Goal: Information Seeking & Learning: Learn about a topic

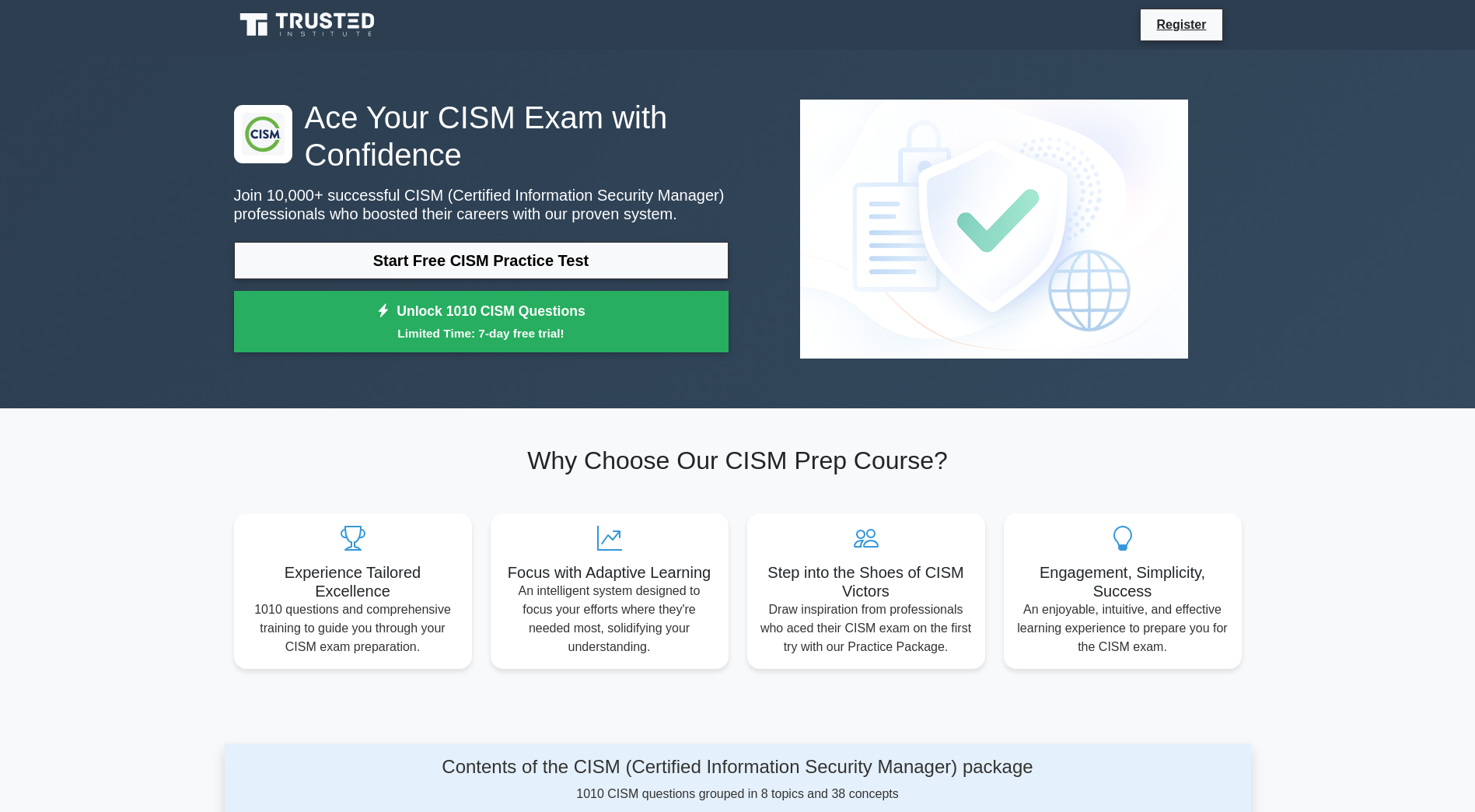
click at [451, 273] on link "Start Free CISM Practice Test" at bounding box center [480, 260] width 494 height 38
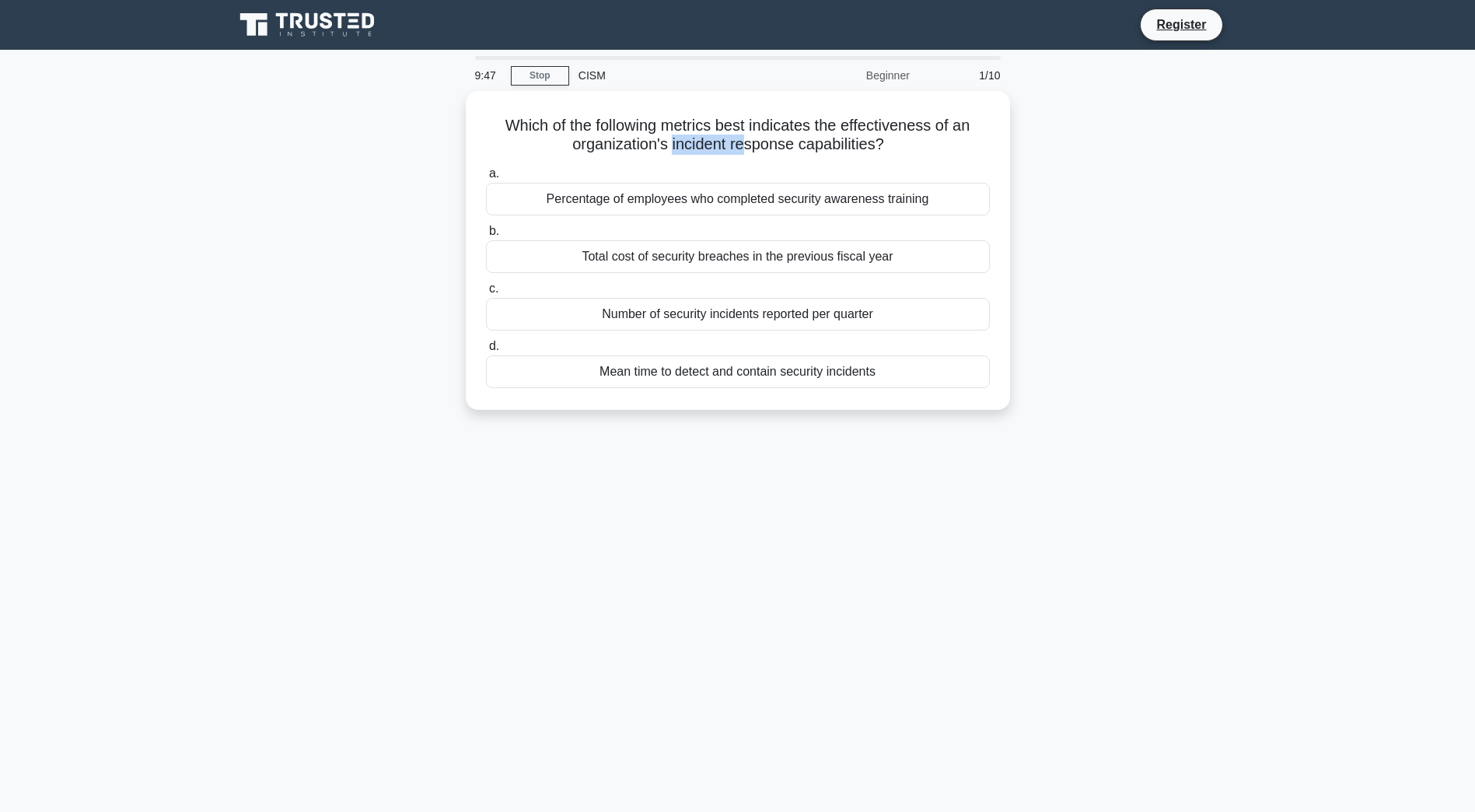
drag, startPoint x: 671, startPoint y: 141, endPoint x: 748, endPoint y: 138, distance: 77.1
click at [748, 138] on h5 "Which of the following metrics best indicates the effectiveness of an organizat…" at bounding box center [738, 135] width 507 height 39
click at [727, 367] on div "Mean time to detect and contain security incidents" at bounding box center [738, 371] width 504 height 33
click at [486, 352] on input "d. Mean time to detect and contain security incidents" at bounding box center [486, 347] width 0 height 10
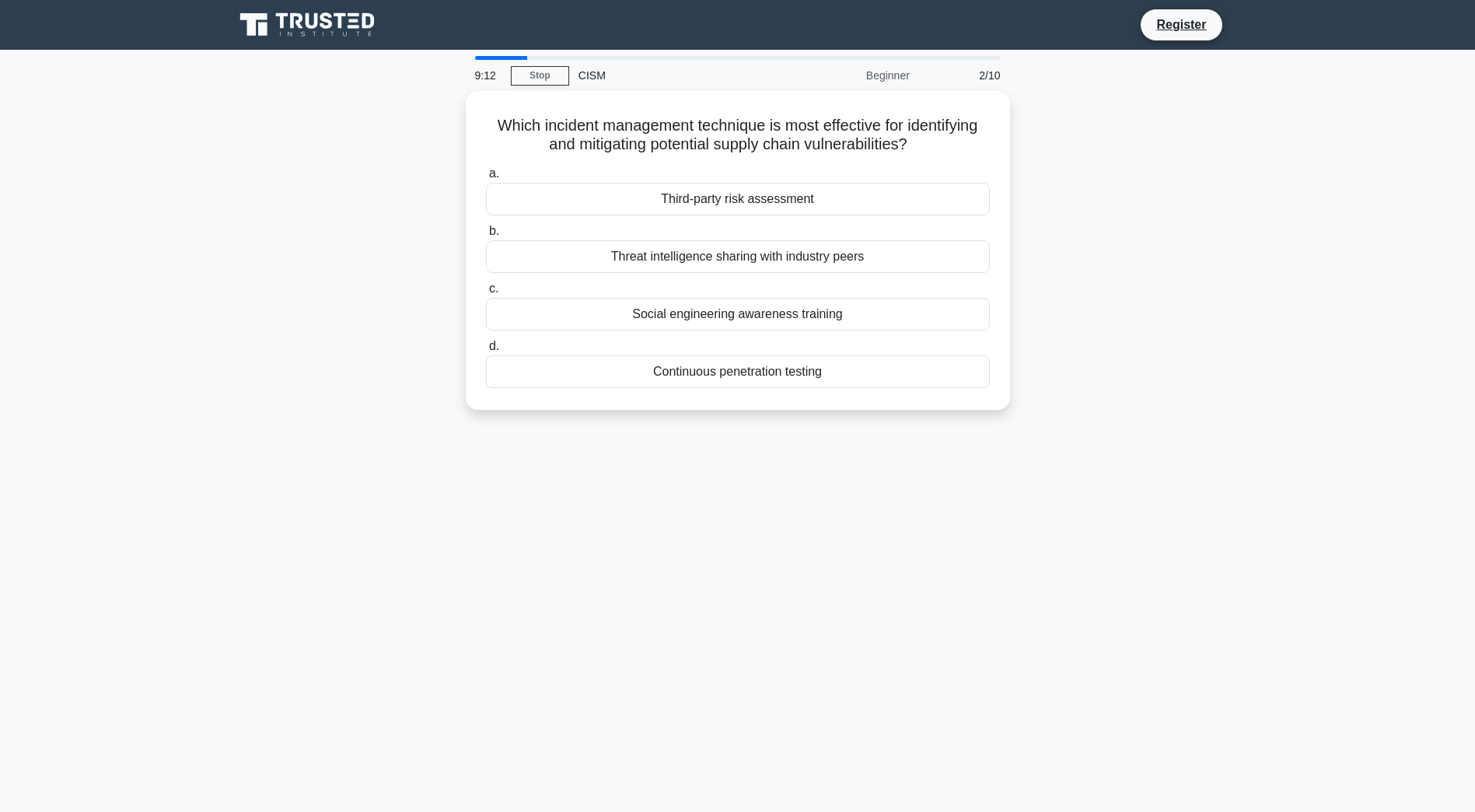
click at [710, 203] on div "Third-party risk assessment" at bounding box center [738, 199] width 504 height 33
click at [486, 179] on input "a. Third-party risk assessment" at bounding box center [486, 173] width 0 height 10
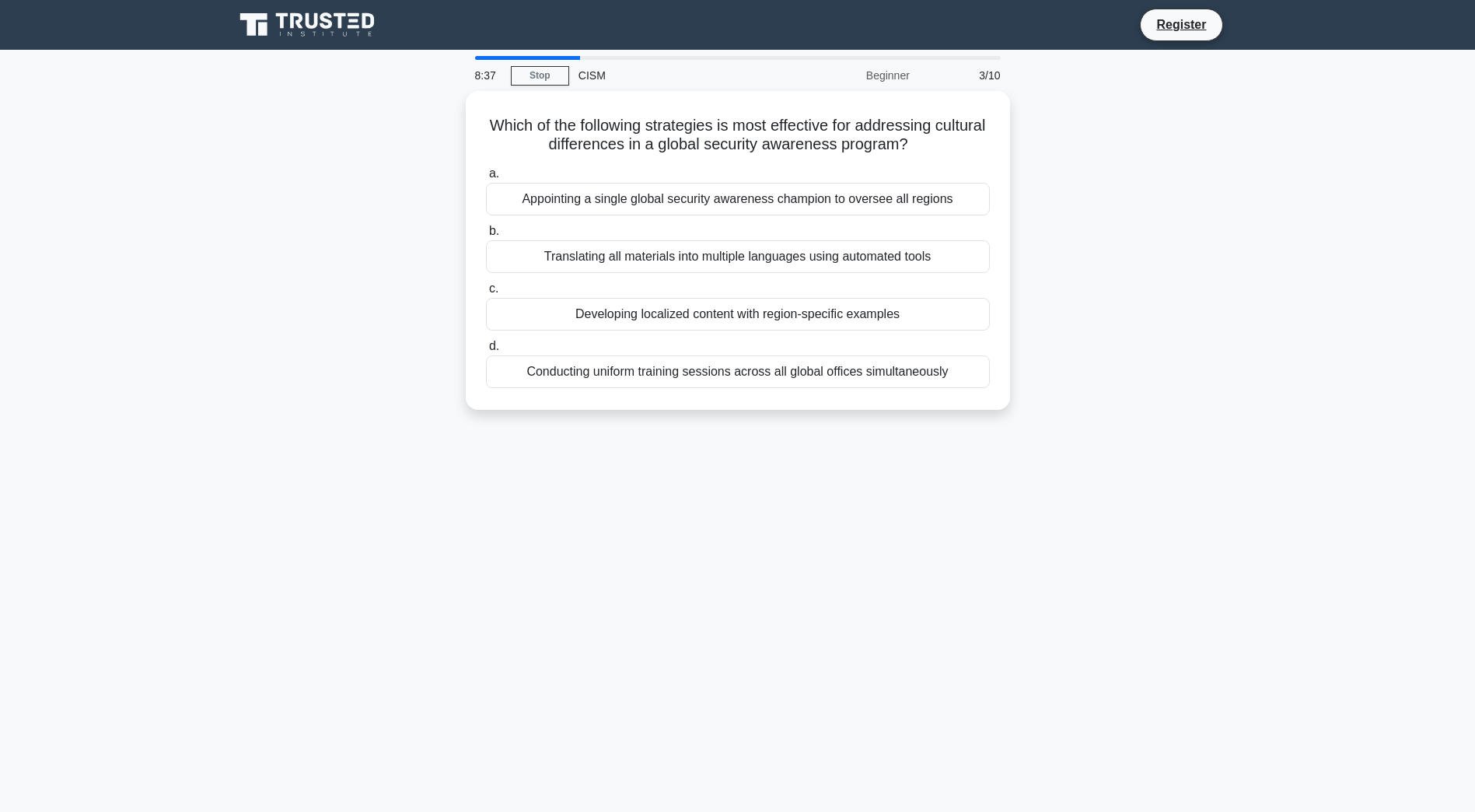
click at [770, 310] on div "Developing localized content with region-specific examples" at bounding box center [738, 314] width 504 height 33
click at [486, 294] on input "c. Developing localized content with region-specific examples" at bounding box center [486, 289] width 0 height 10
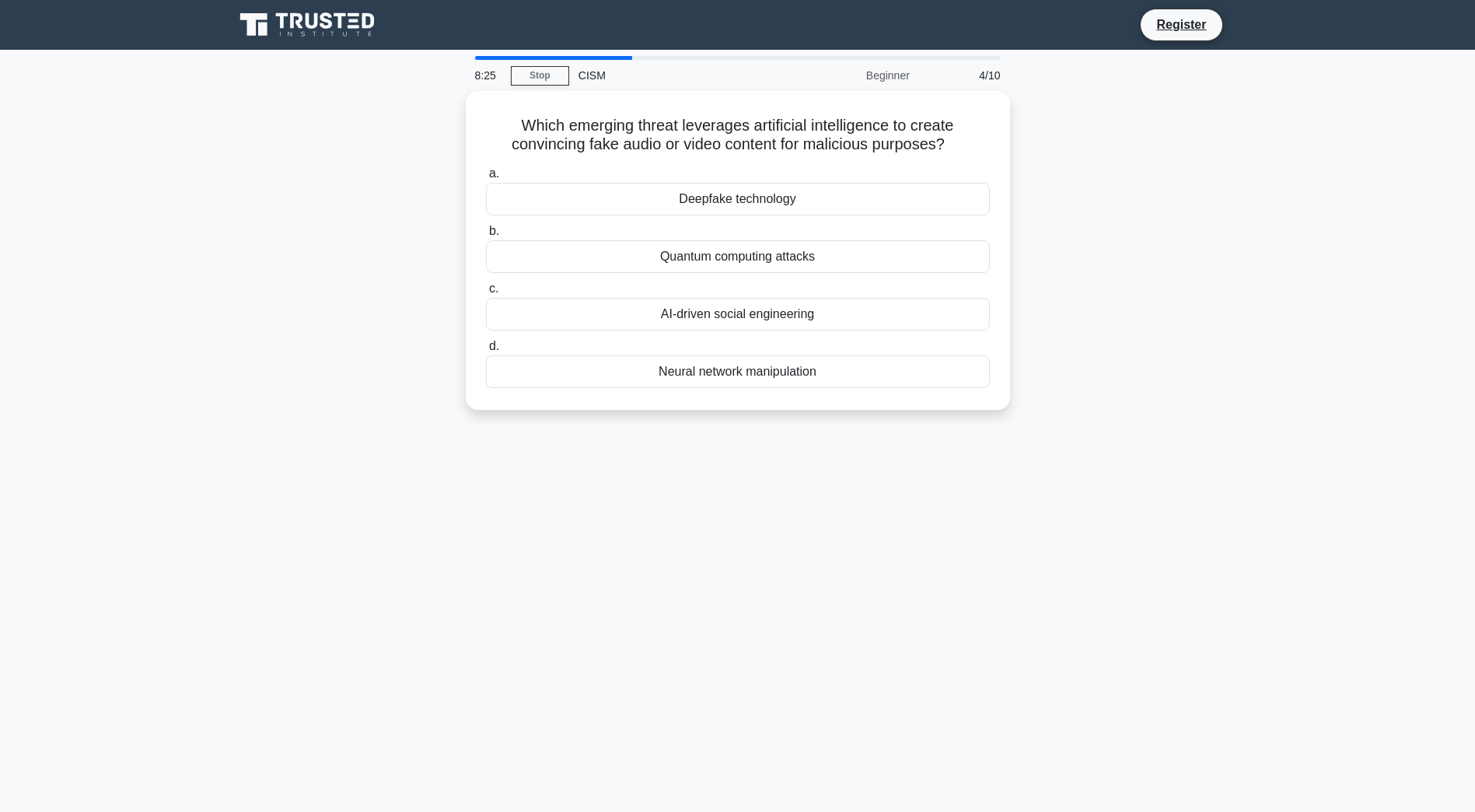
click at [752, 201] on div "Deepfake technology" at bounding box center [738, 199] width 504 height 33
click at [486, 179] on input "a. Deepfake technology" at bounding box center [486, 173] width 0 height 10
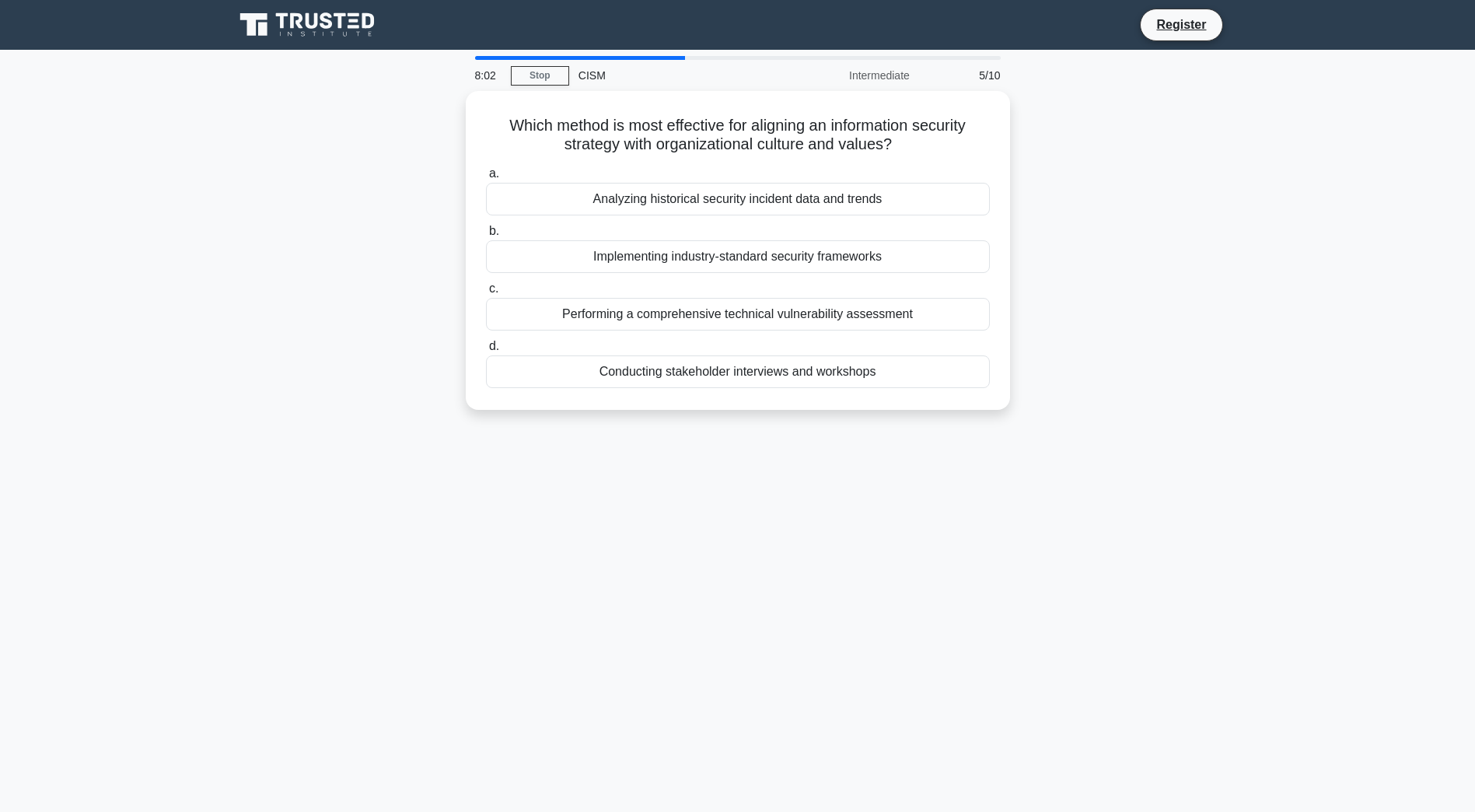
click at [698, 258] on div "Implementing industry-standard security frameworks" at bounding box center [738, 256] width 504 height 33
click at [486, 237] on input "b. Implementing industry-standard security frameworks" at bounding box center [486, 231] width 0 height 10
click at [679, 262] on div "The rate of change in the organization's asset environment" at bounding box center [738, 256] width 504 height 33
click at [486, 237] on input "b. The rate of change in the organization's asset environment" at bounding box center [486, 231] width 0 height 10
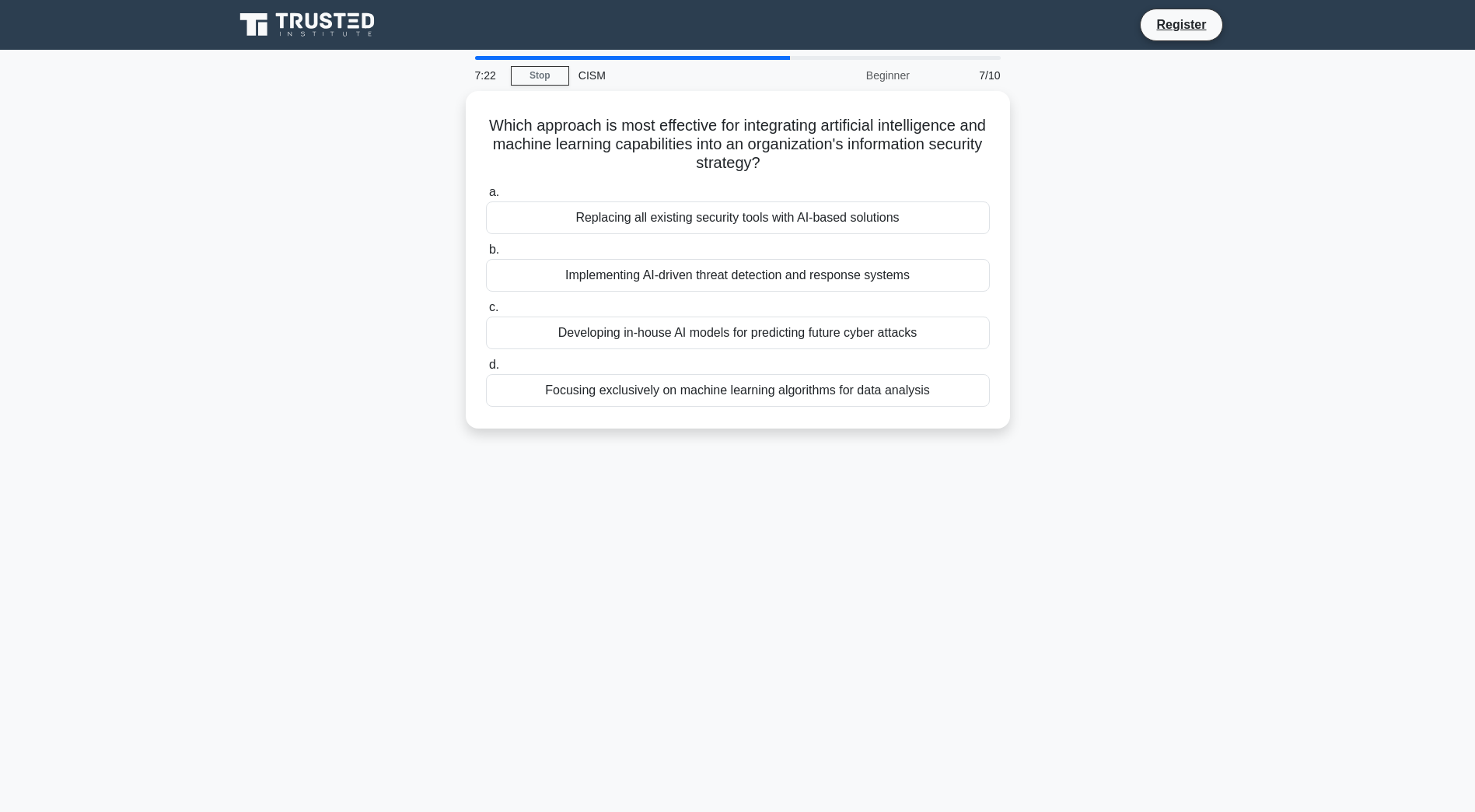
click at [666, 277] on div "Implementing AI-driven threat detection and response systems" at bounding box center [738, 274] width 504 height 33
click at [486, 255] on input "b. Implementing AI-driven threat detection and response systems" at bounding box center [486, 250] width 0 height 10
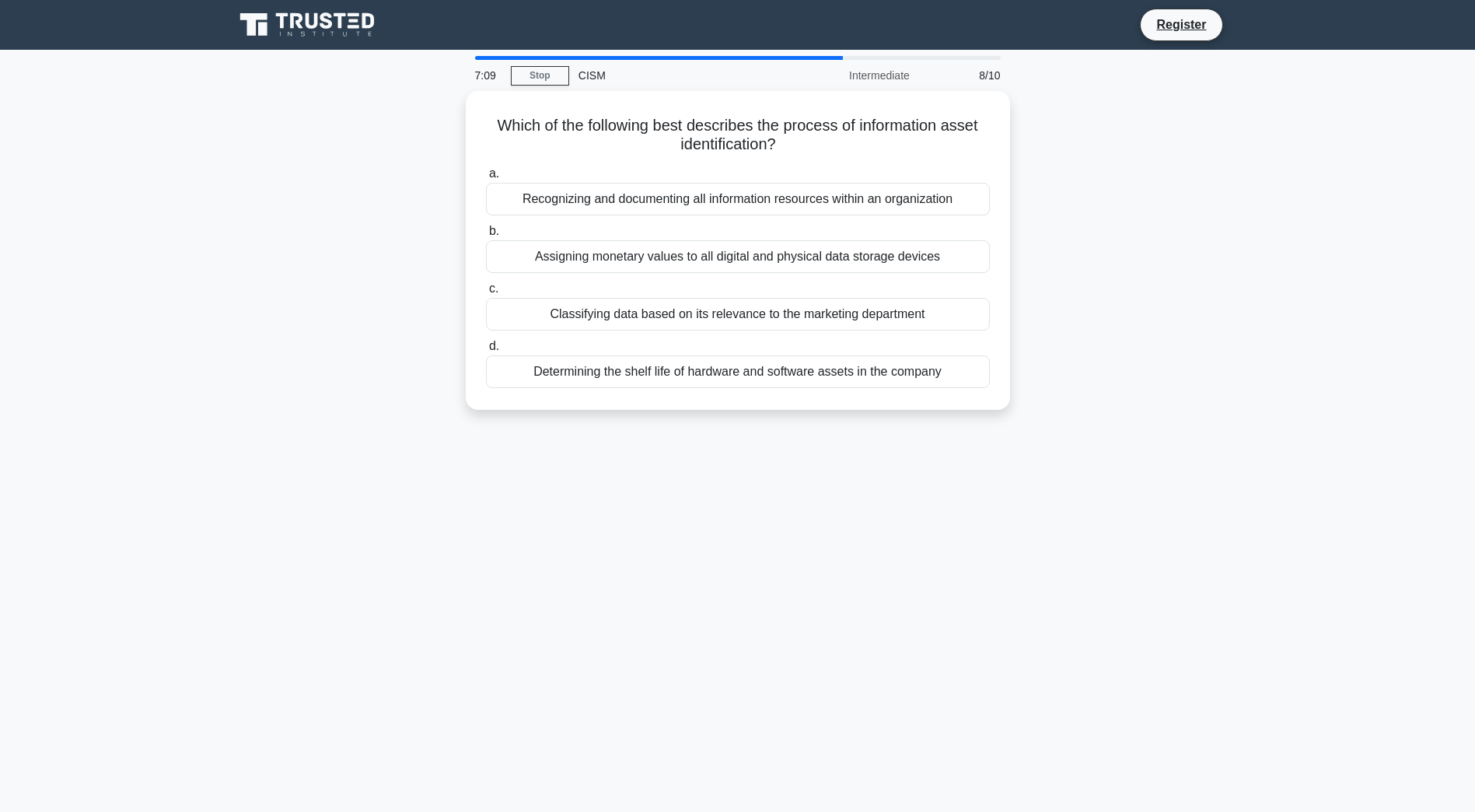
click at [683, 202] on div "Recognizing and documenting all information resources within an organization" at bounding box center [738, 199] width 504 height 33
click at [486, 179] on input "a. Recognizing and documenting all information resources within an organization" at bounding box center [486, 173] width 0 height 10
click at [734, 198] on div "Centralizing all supply chain operations in a single location" at bounding box center [738, 199] width 504 height 33
click at [486, 179] on input "a. Centralizing all supply chain operations in a single location" at bounding box center [486, 173] width 0 height 10
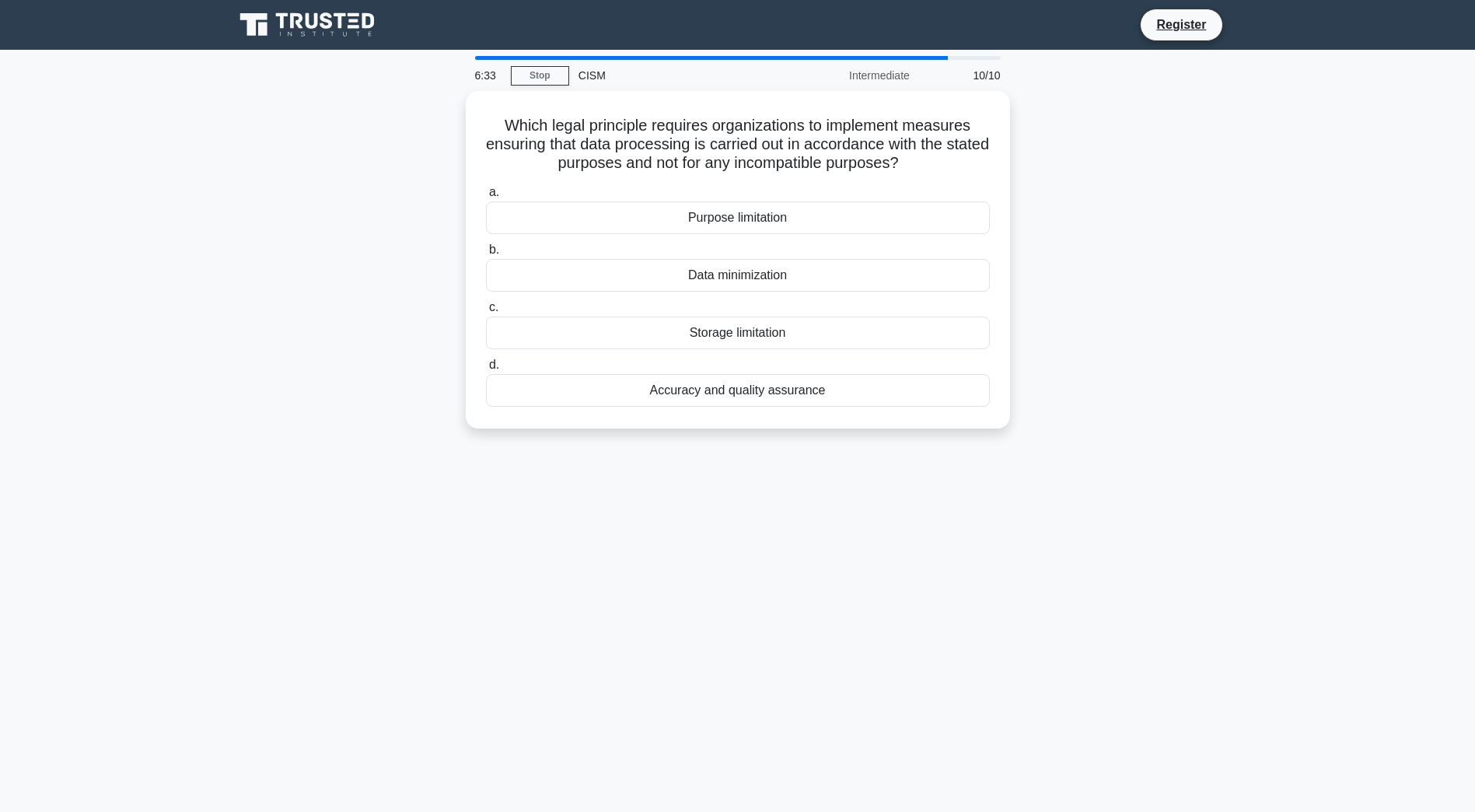
click at [801, 388] on div "Accuracy and quality assurance" at bounding box center [738, 390] width 504 height 33
click at [486, 370] on input "d. Accuracy and quality assurance" at bounding box center [486, 365] width 0 height 10
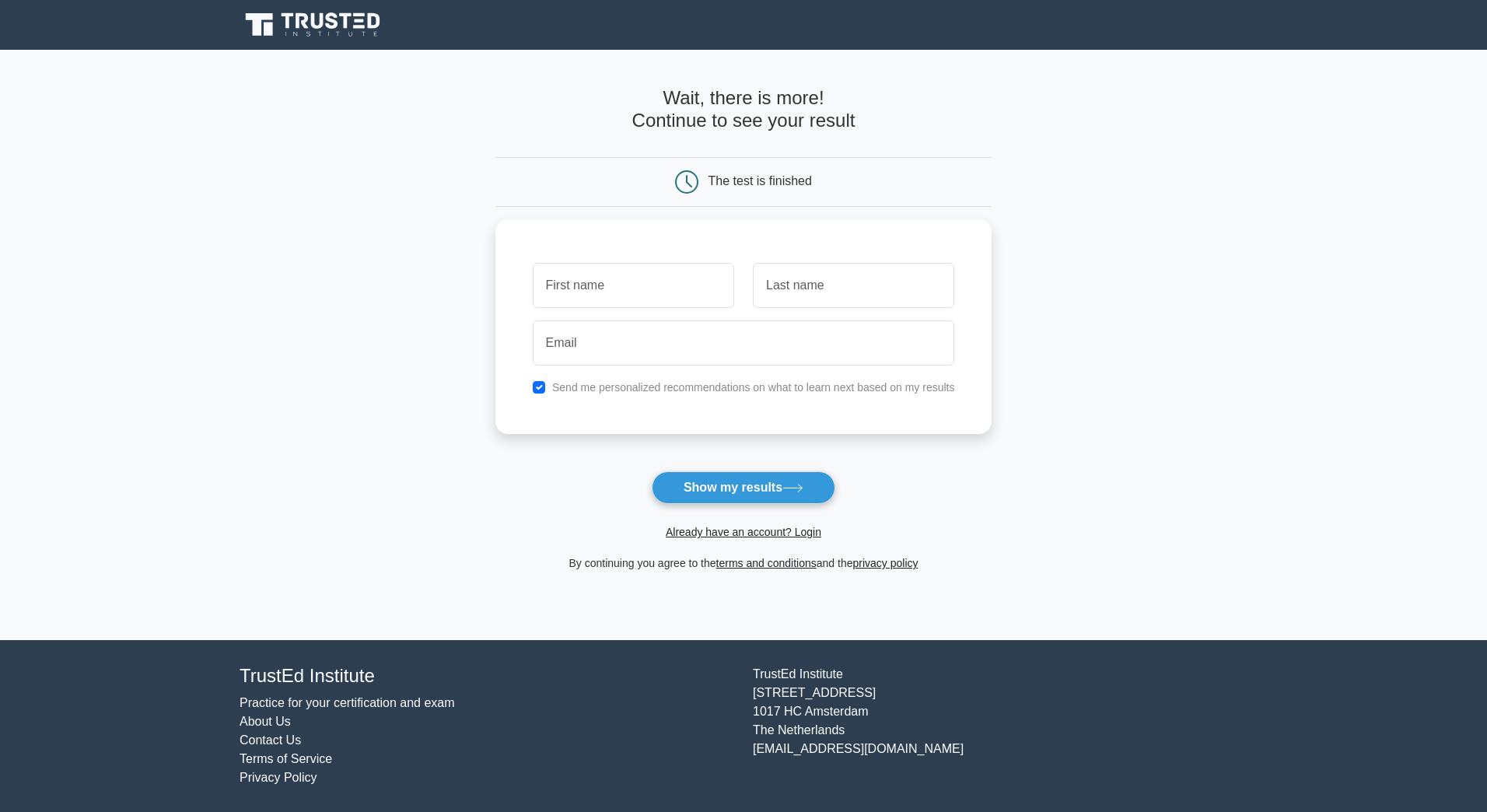
click at [792, 483] on button "Show my results" at bounding box center [743, 487] width 183 height 33
click at [613, 265] on input "text" at bounding box center [633, 285] width 201 height 46
type input "M"
click at [716, 490] on button "Show my results" at bounding box center [743, 487] width 183 height 33
type input "M"
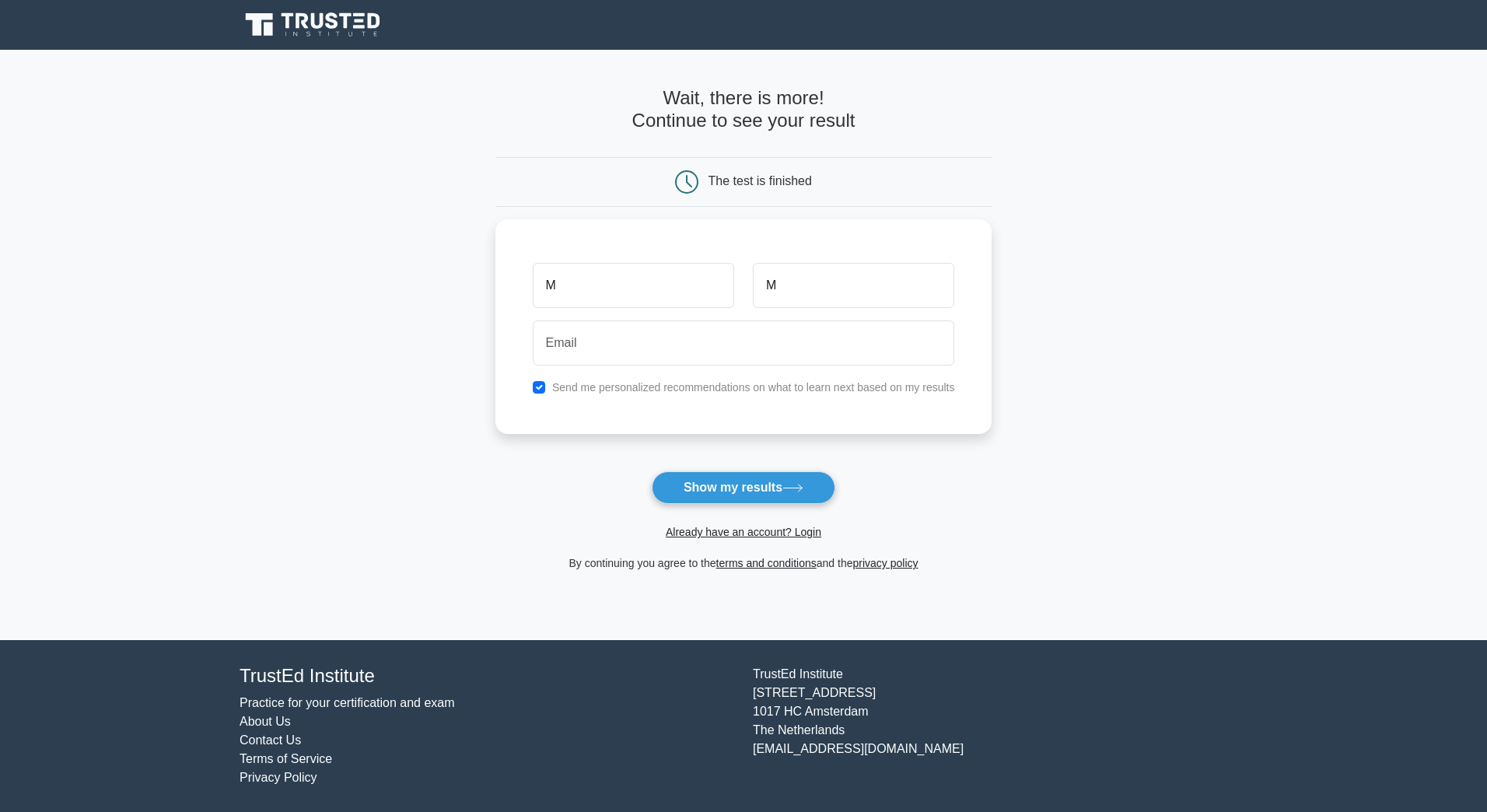
click at [739, 486] on button "Show my results" at bounding box center [743, 487] width 183 height 33
click at [567, 385] on label "Send me personalized recommendations on what to learn next based on my results" at bounding box center [753, 387] width 403 height 13
click at [541, 384] on input "checkbox" at bounding box center [539, 387] width 13 height 13
checkbox input "false"
click at [554, 339] on input "email" at bounding box center [744, 343] width 422 height 46
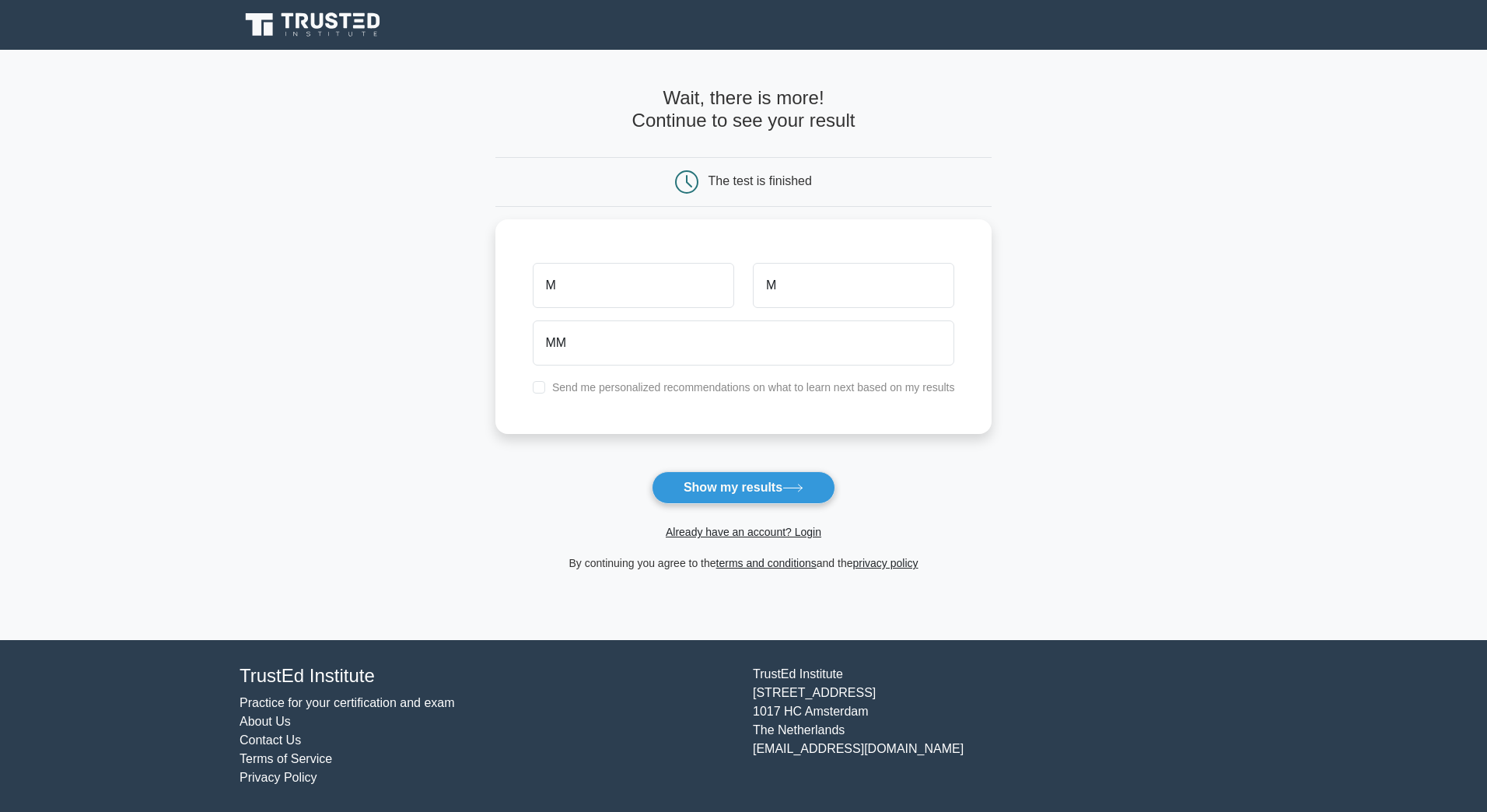
click at [736, 483] on button "Show my results" at bounding box center [743, 487] width 183 height 33
click at [615, 343] on input "MM" at bounding box center [744, 343] width 422 height 46
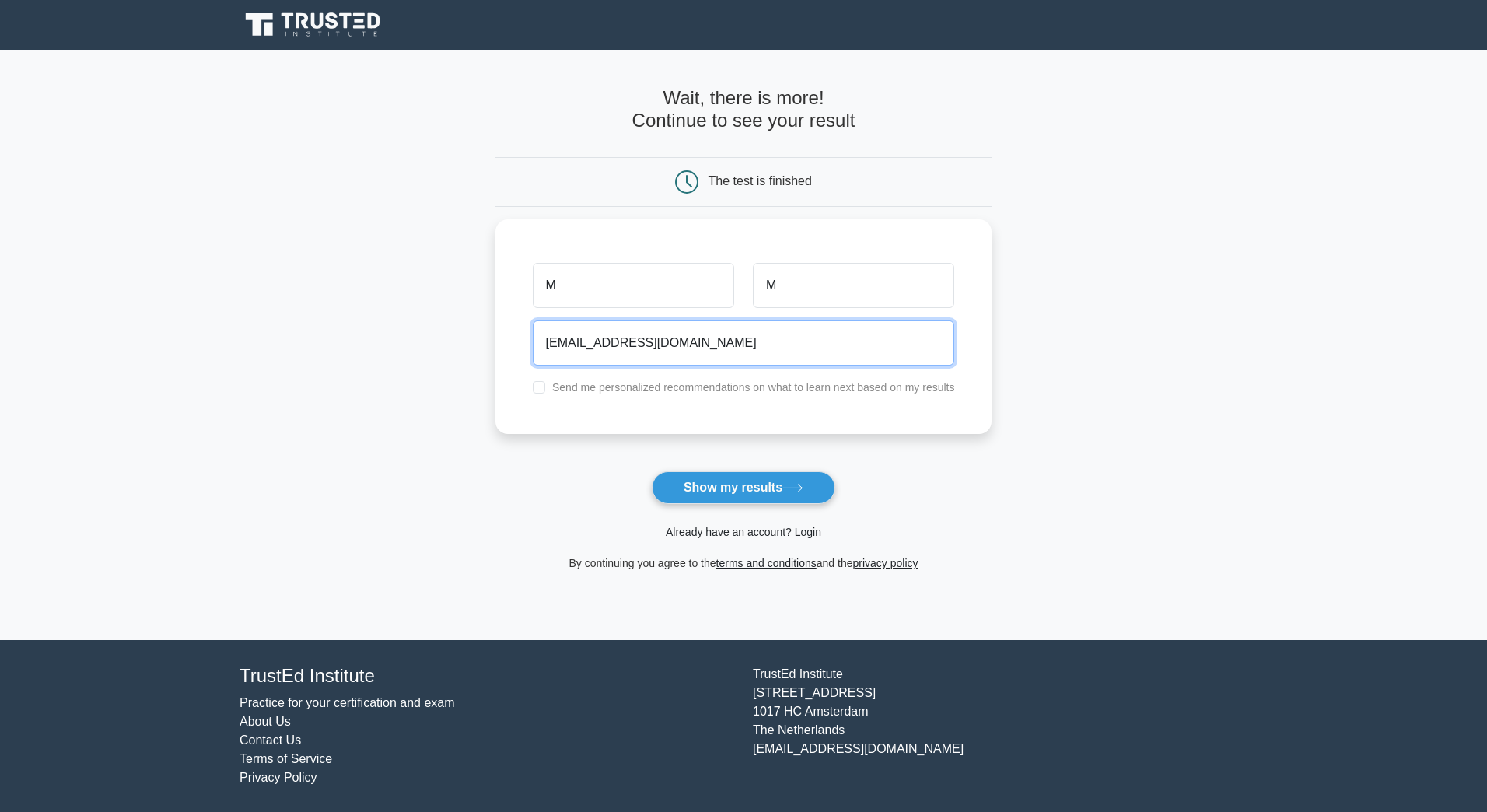
type input "MM@ZMM.com"
click at [737, 486] on button "Show my results" at bounding box center [743, 487] width 183 height 33
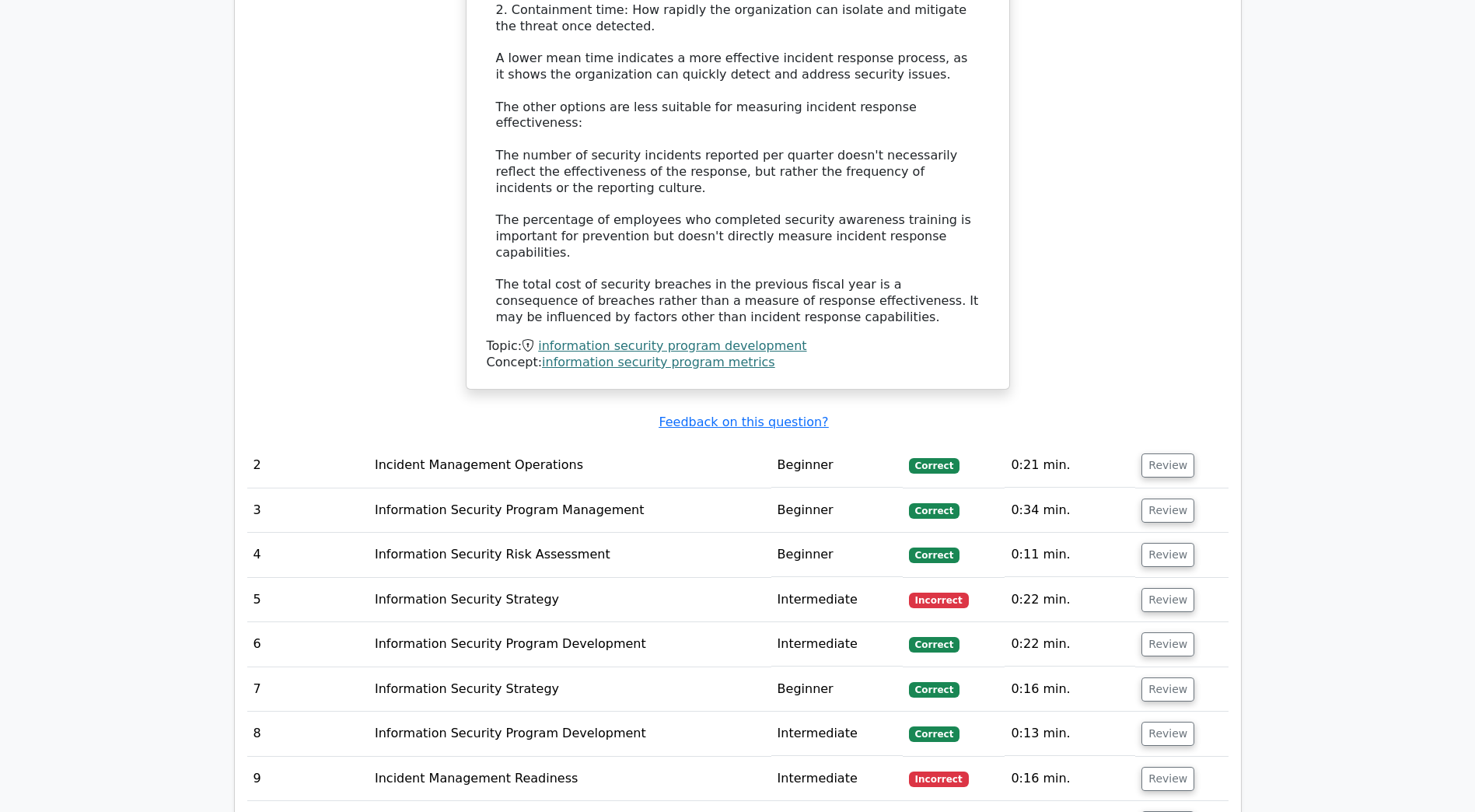
scroll to position [1944, 0]
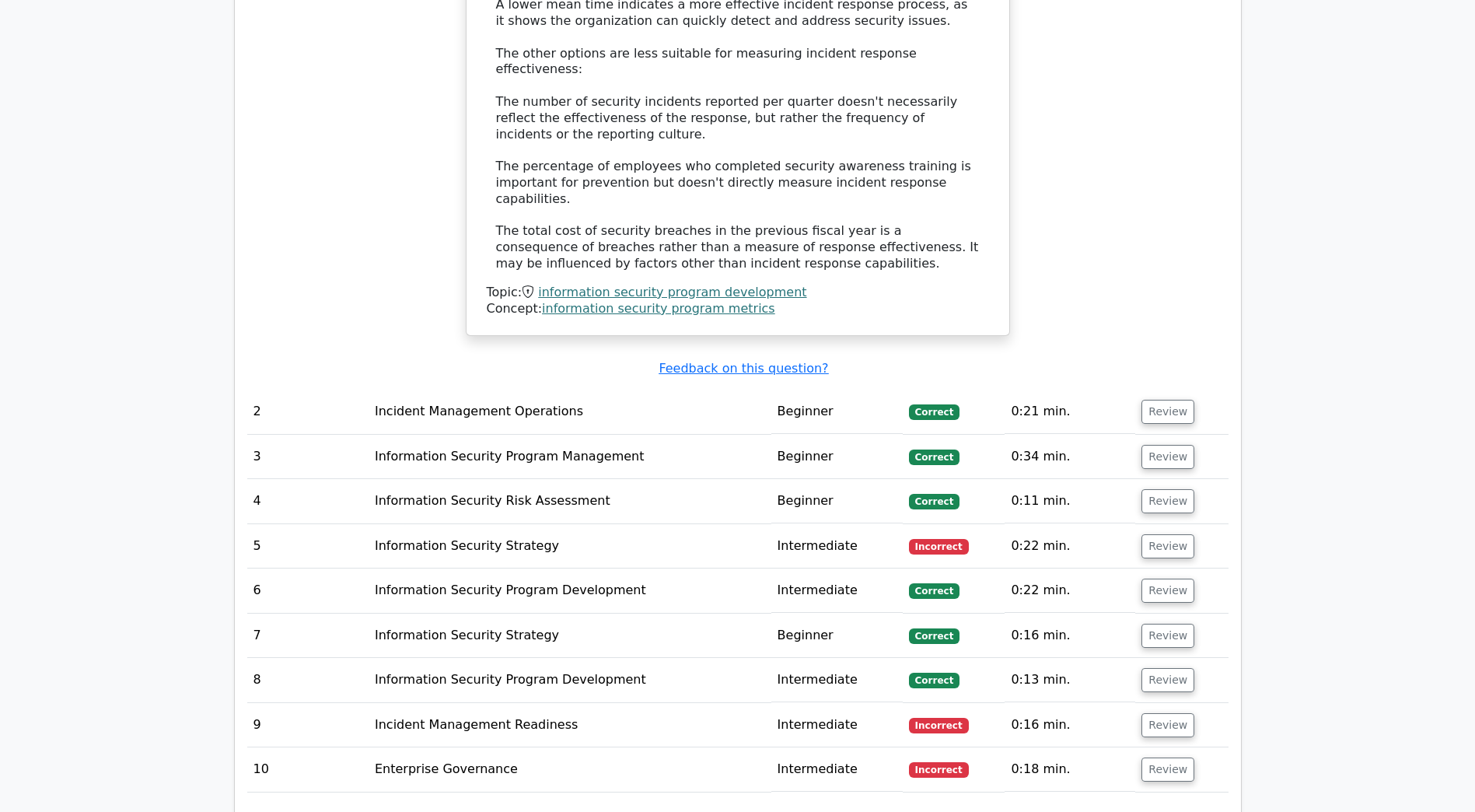
click at [534, 524] on td "Information Security Strategy" at bounding box center [570, 546] width 403 height 45
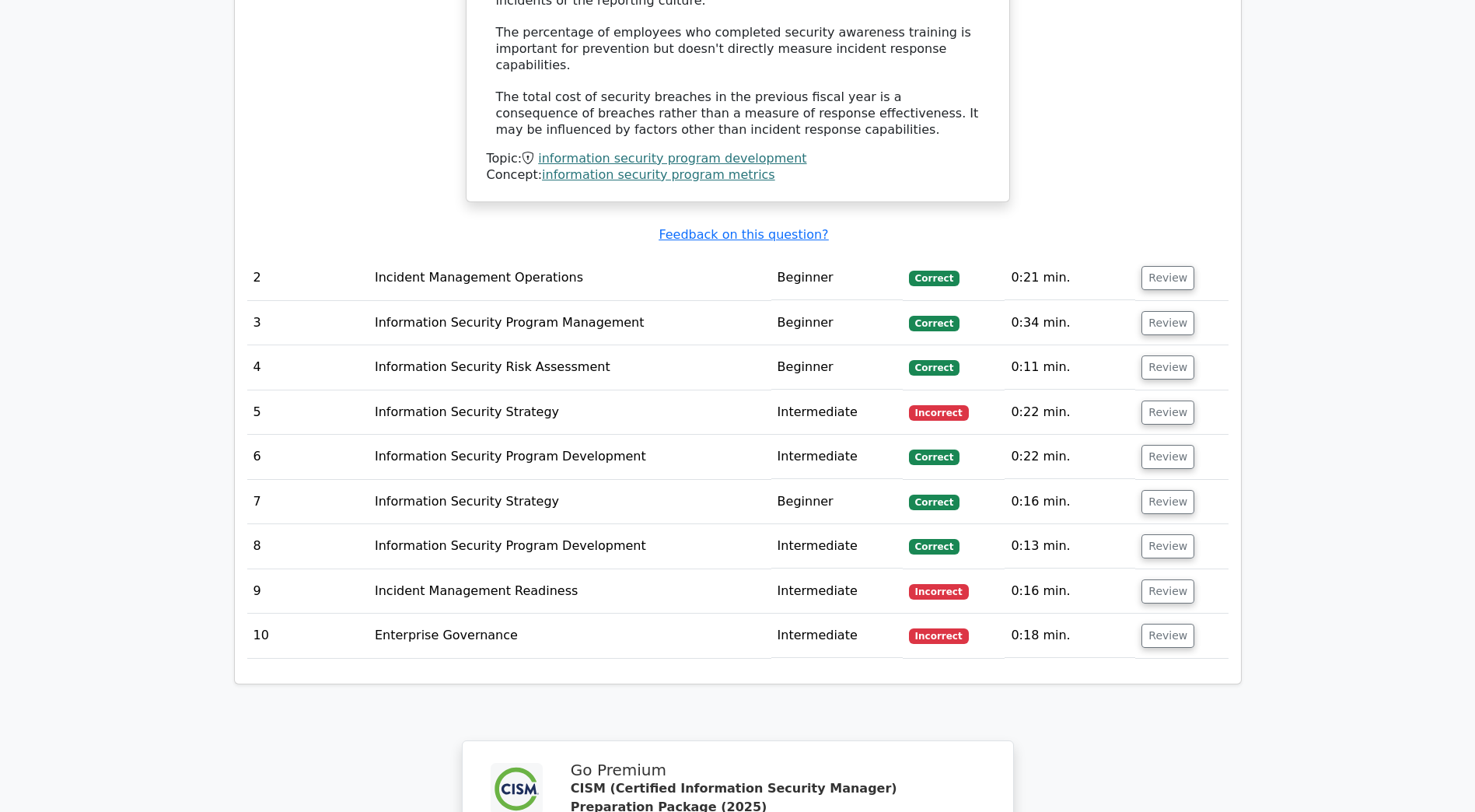
scroll to position [2021, 0]
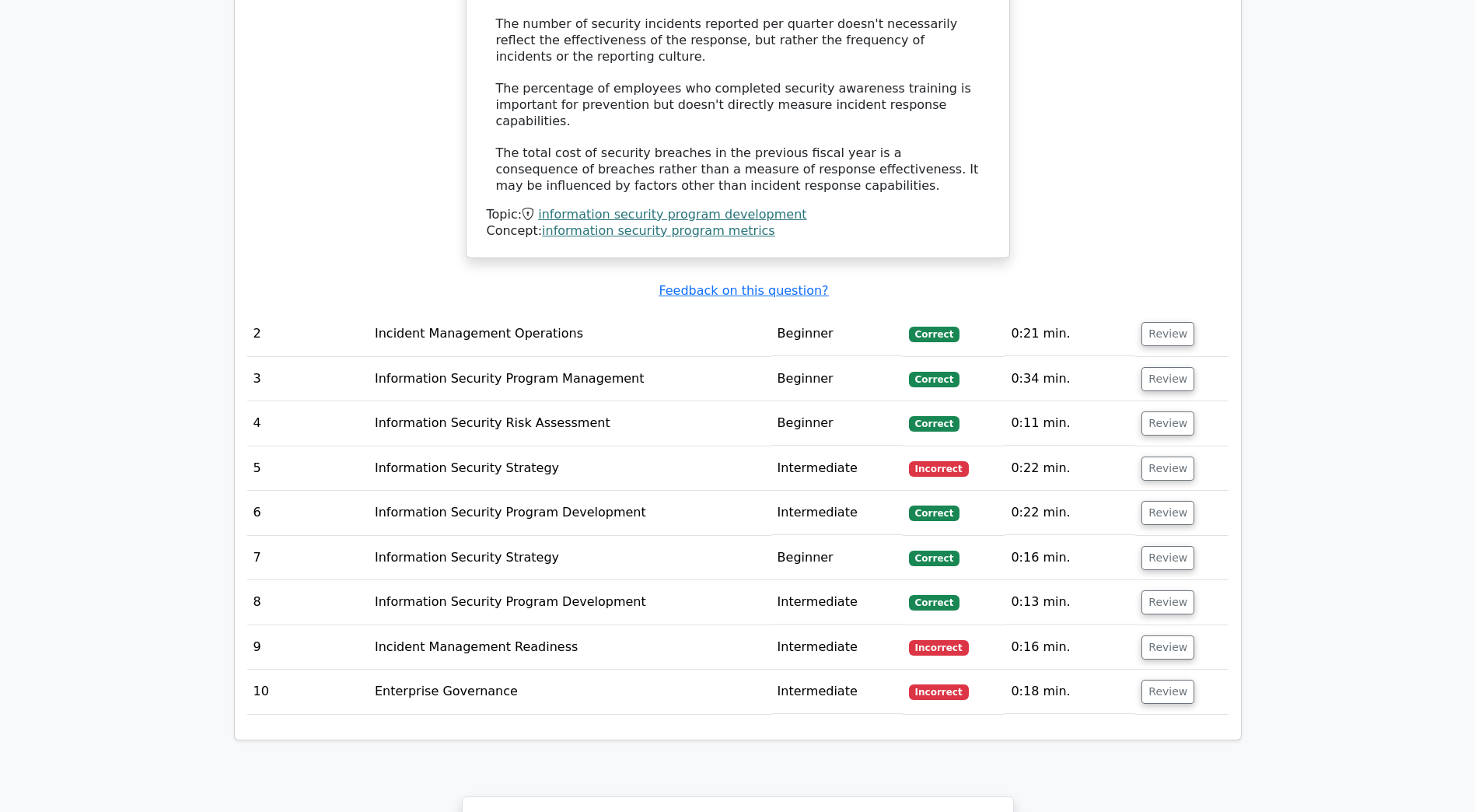
click at [1157, 457] on button "Review" at bounding box center [1168, 468] width 53 height 24
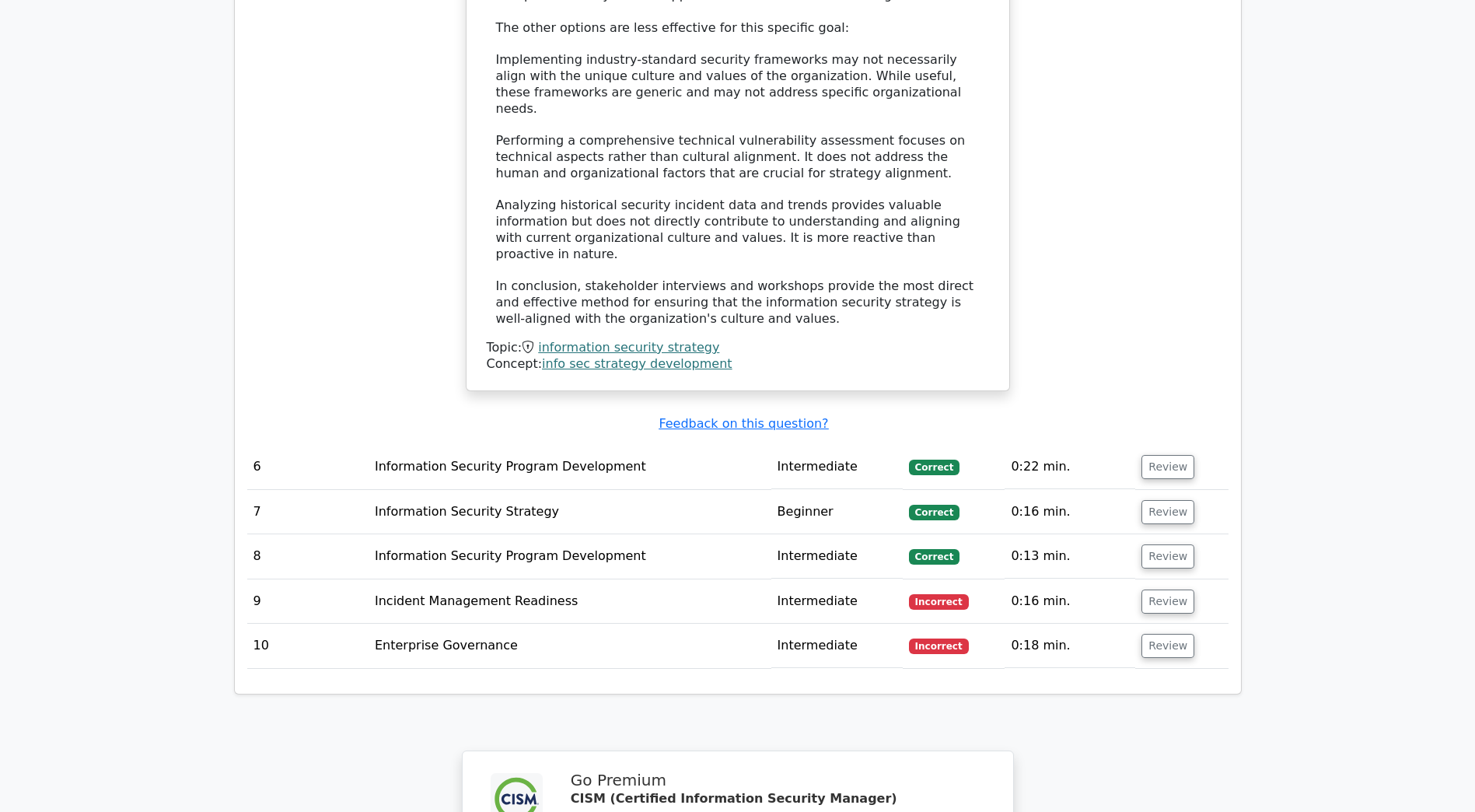
scroll to position [3032, 0]
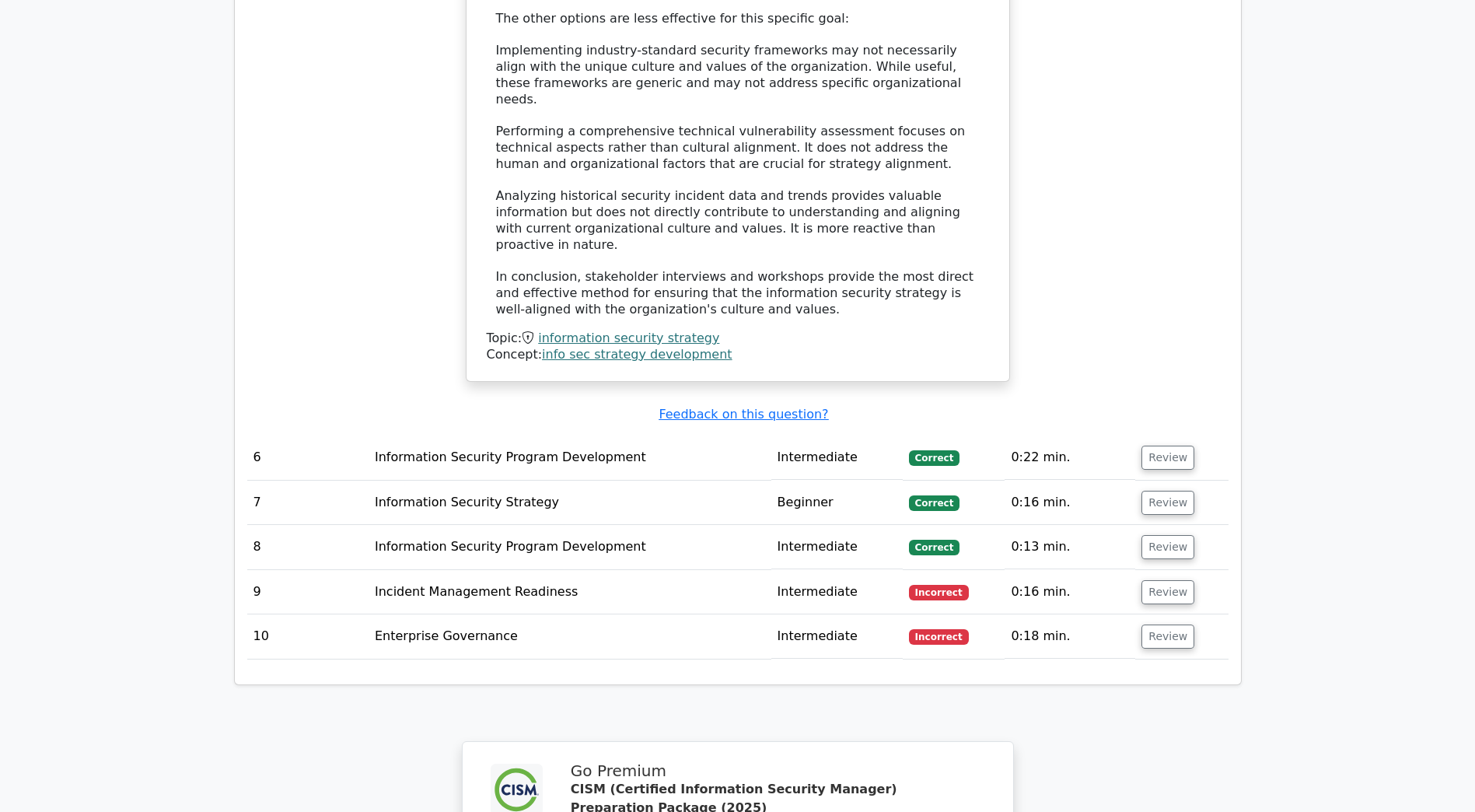
click at [1157, 580] on button "Review" at bounding box center [1168, 592] width 53 height 24
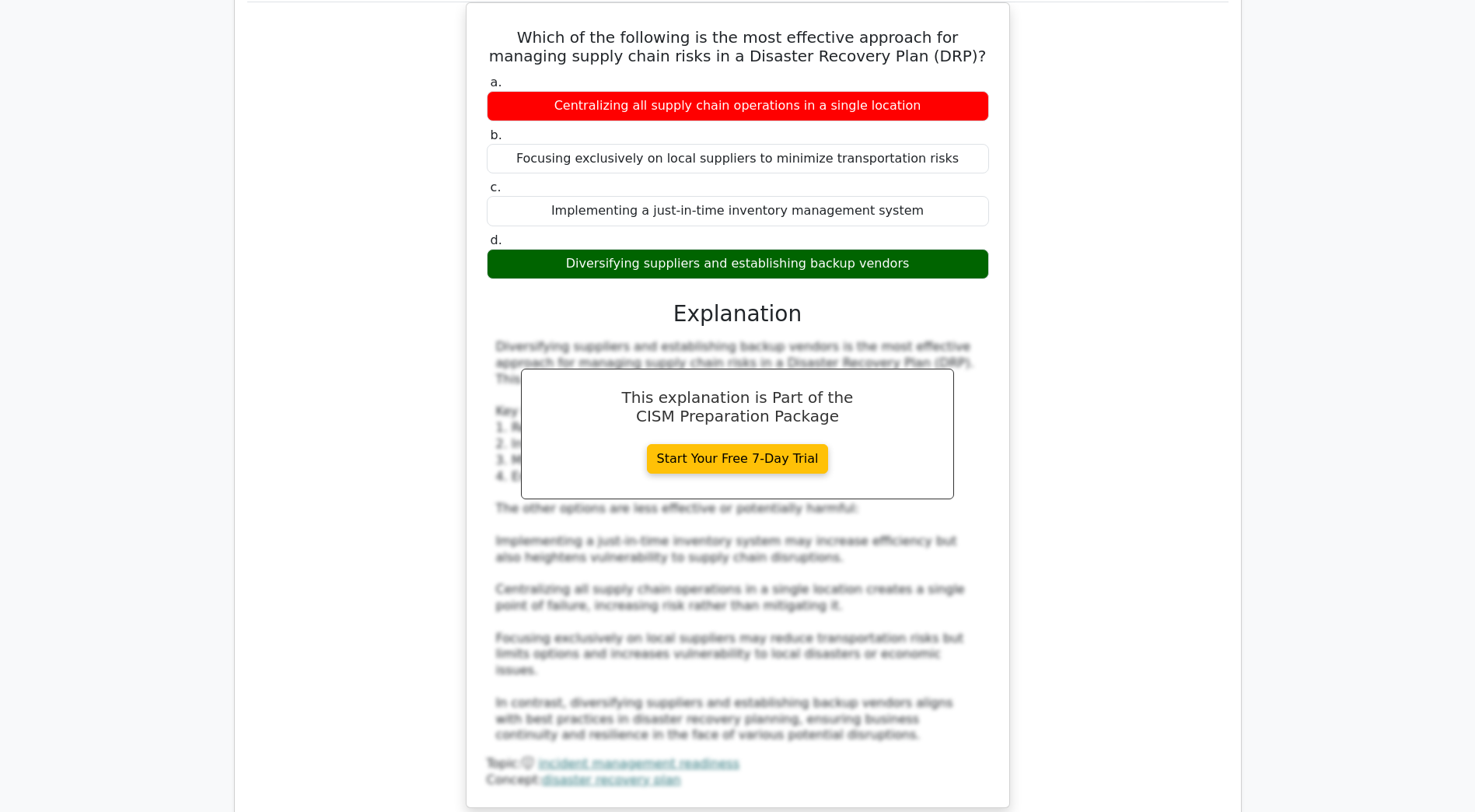
scroll to position [3888, 0]
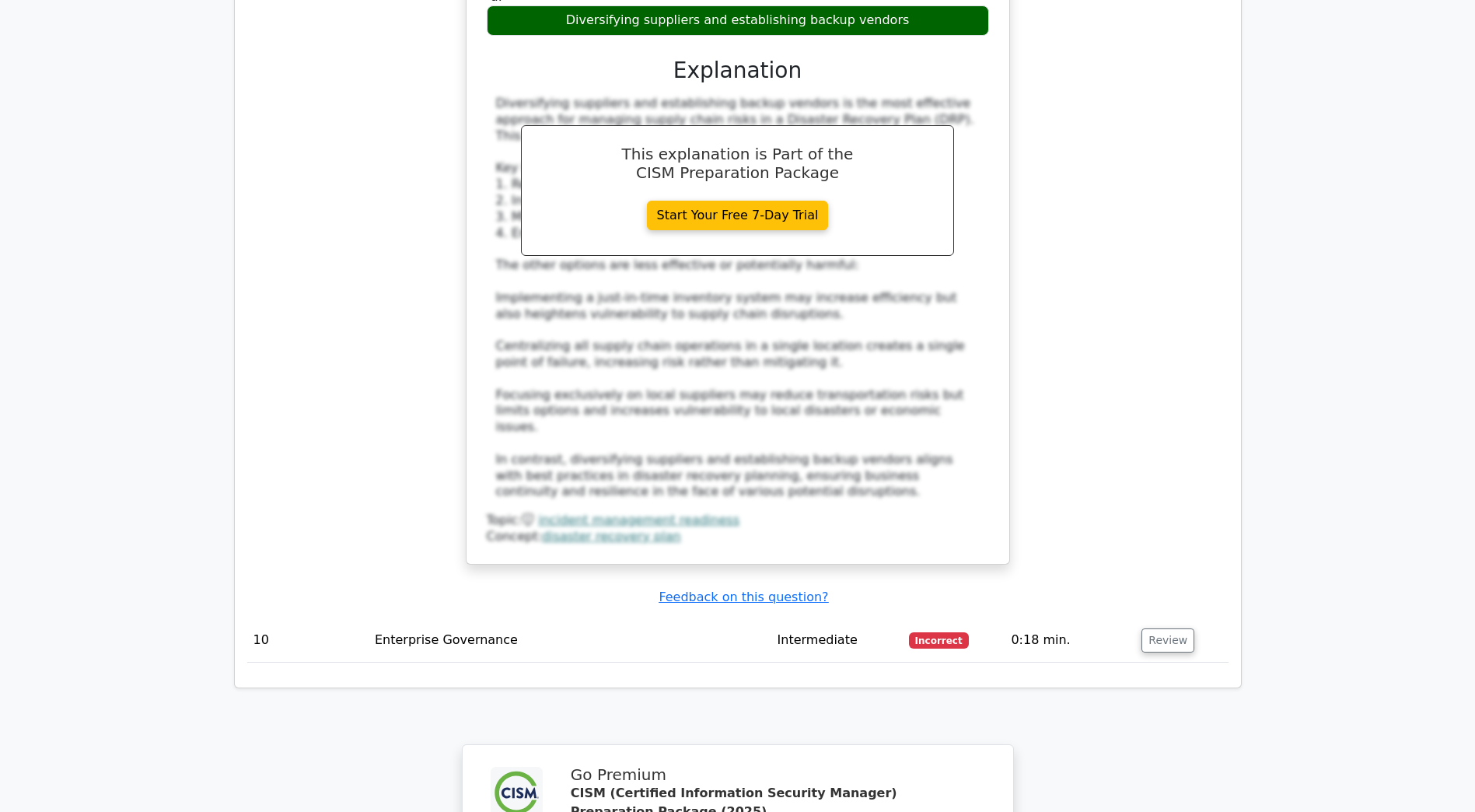
click at [1161, 628] on button "Review" at bounding box center [1168, 640] width 53 height 24
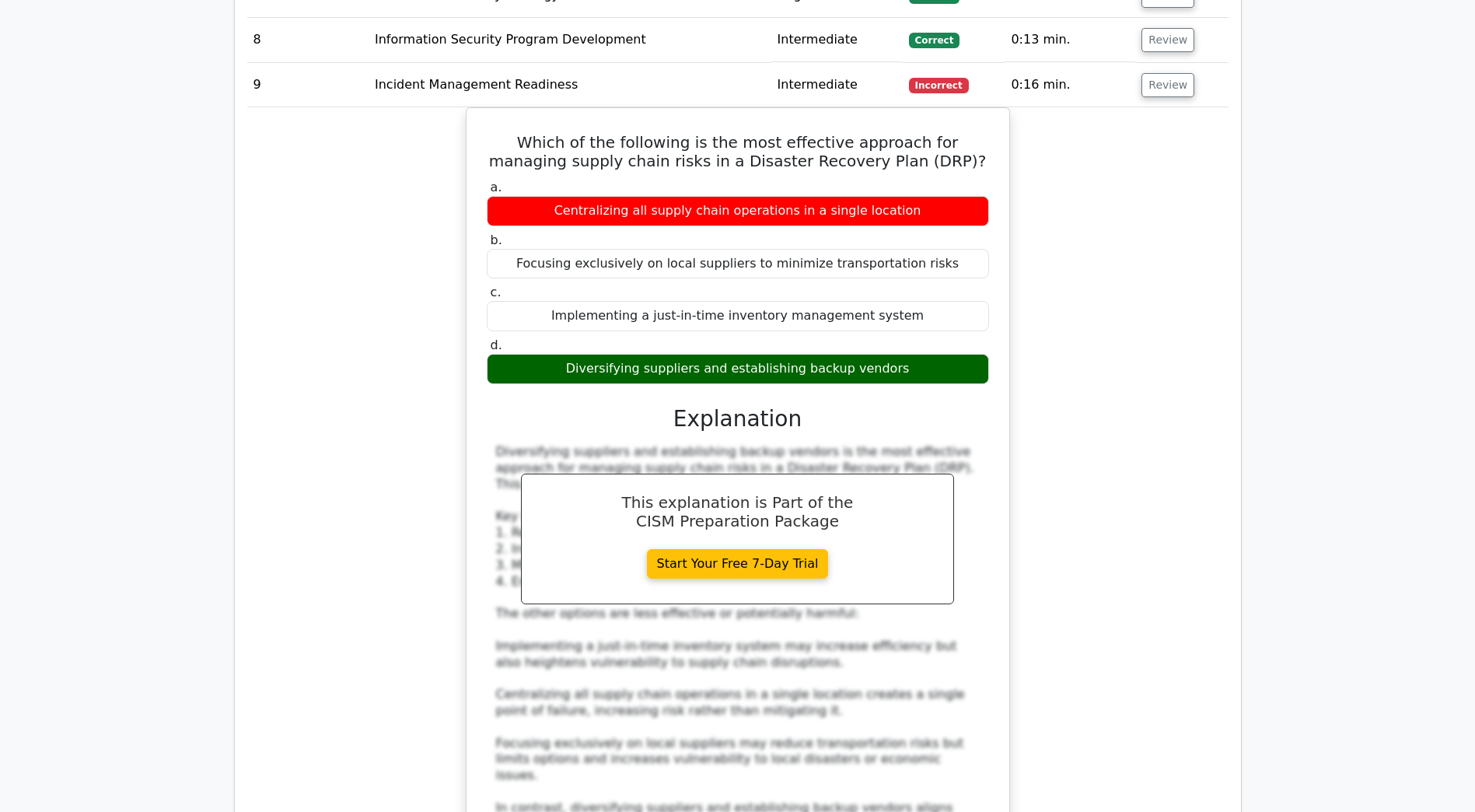
scroll to position [3421, 0]
